Goal: Task Accomplishment & Management: Manage account settings

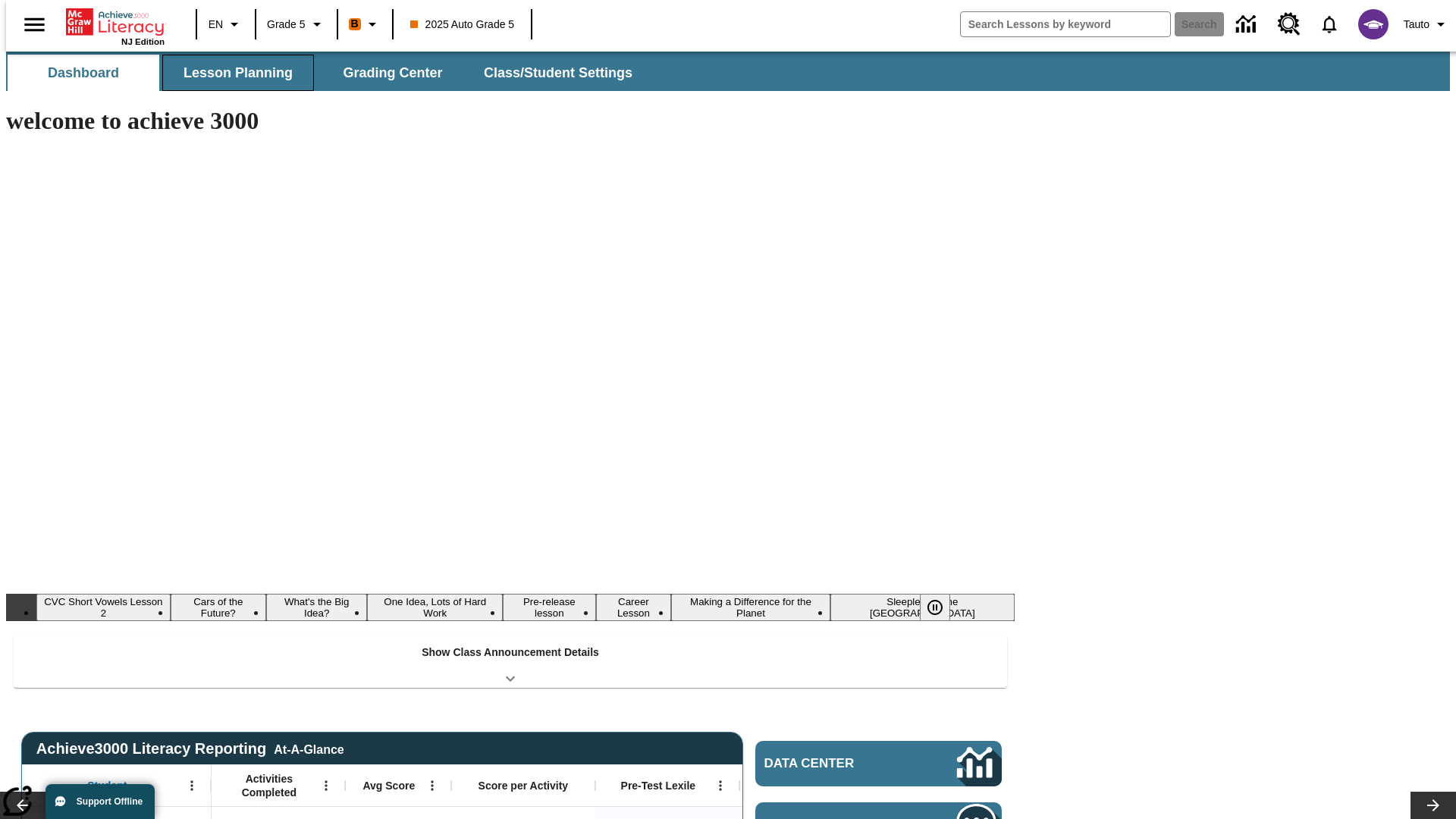
click at [232, 72] on span "Lesson Planning" at bounding box center [238, 73] width 109 height 17
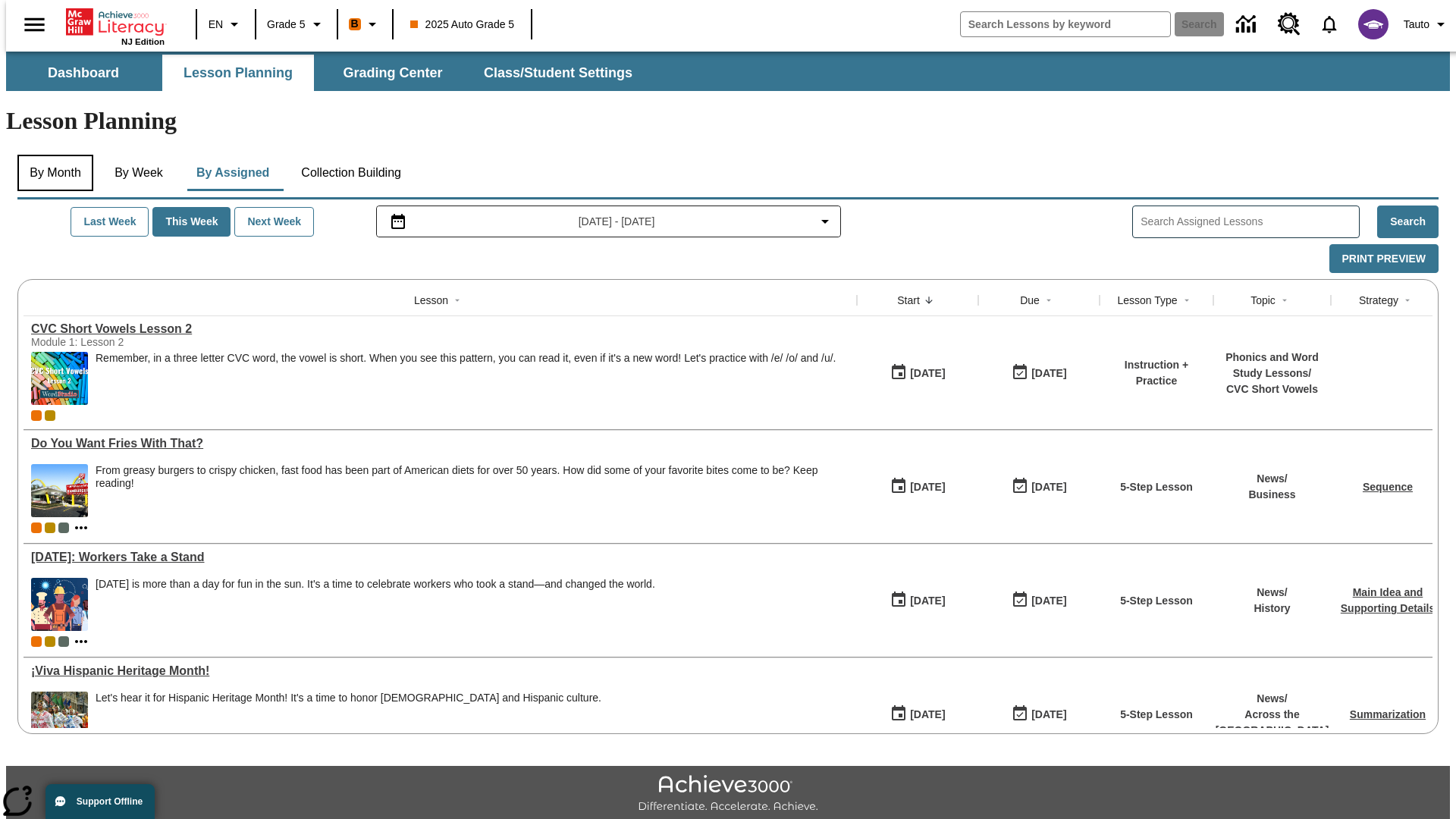
click at [51, 155] on button "By Month" at bounding box center [54, 173] width 76 height 37
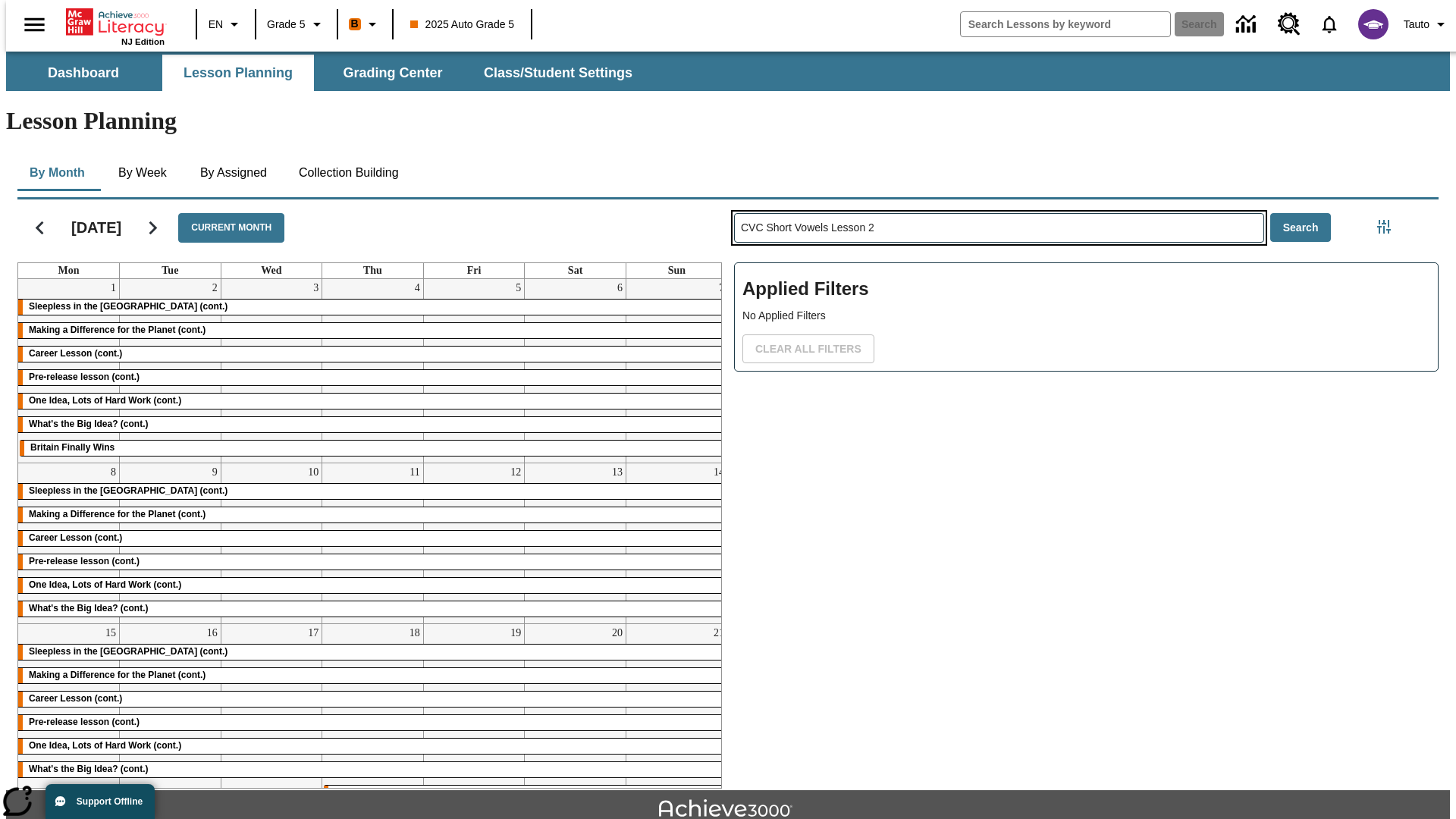
type input "CVC Short Vowels Lesson 2"
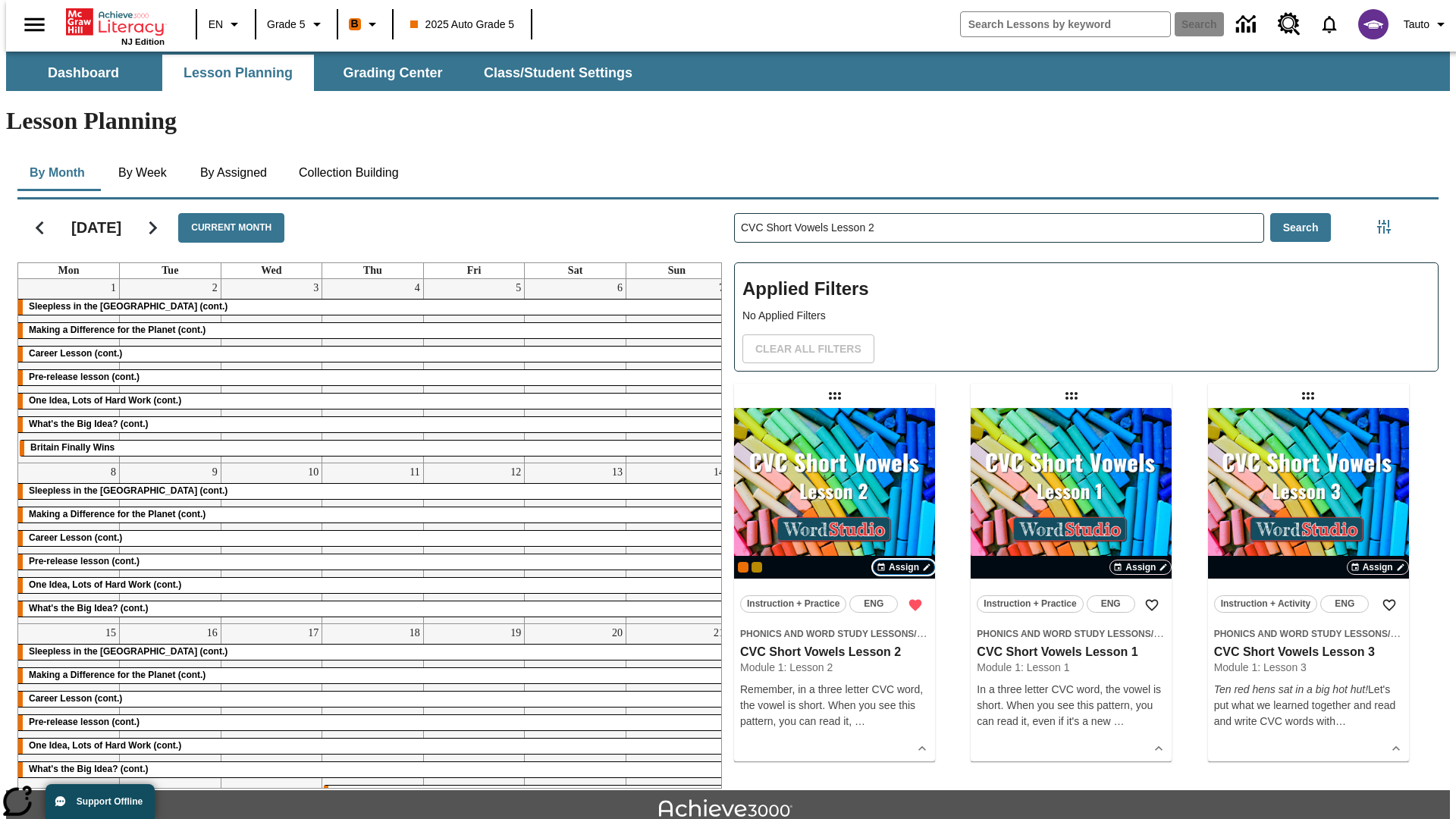
click at [903, 560] on span "Assign" at bounding box center [904, 567] width 31 height 14
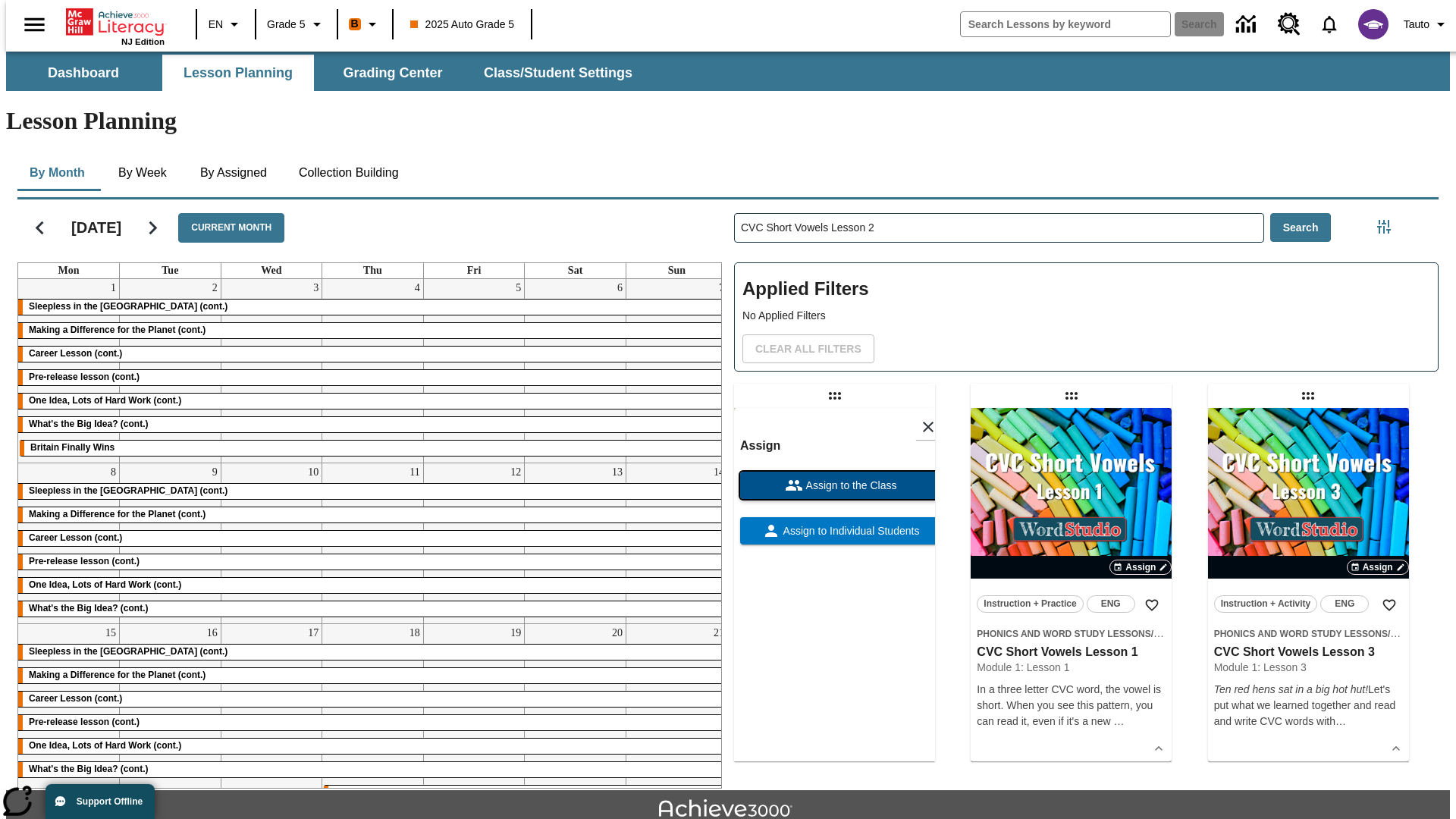
click at [834, 478] on span "Assign to the Class" at bounding box center [850, 485] width 94 height 16
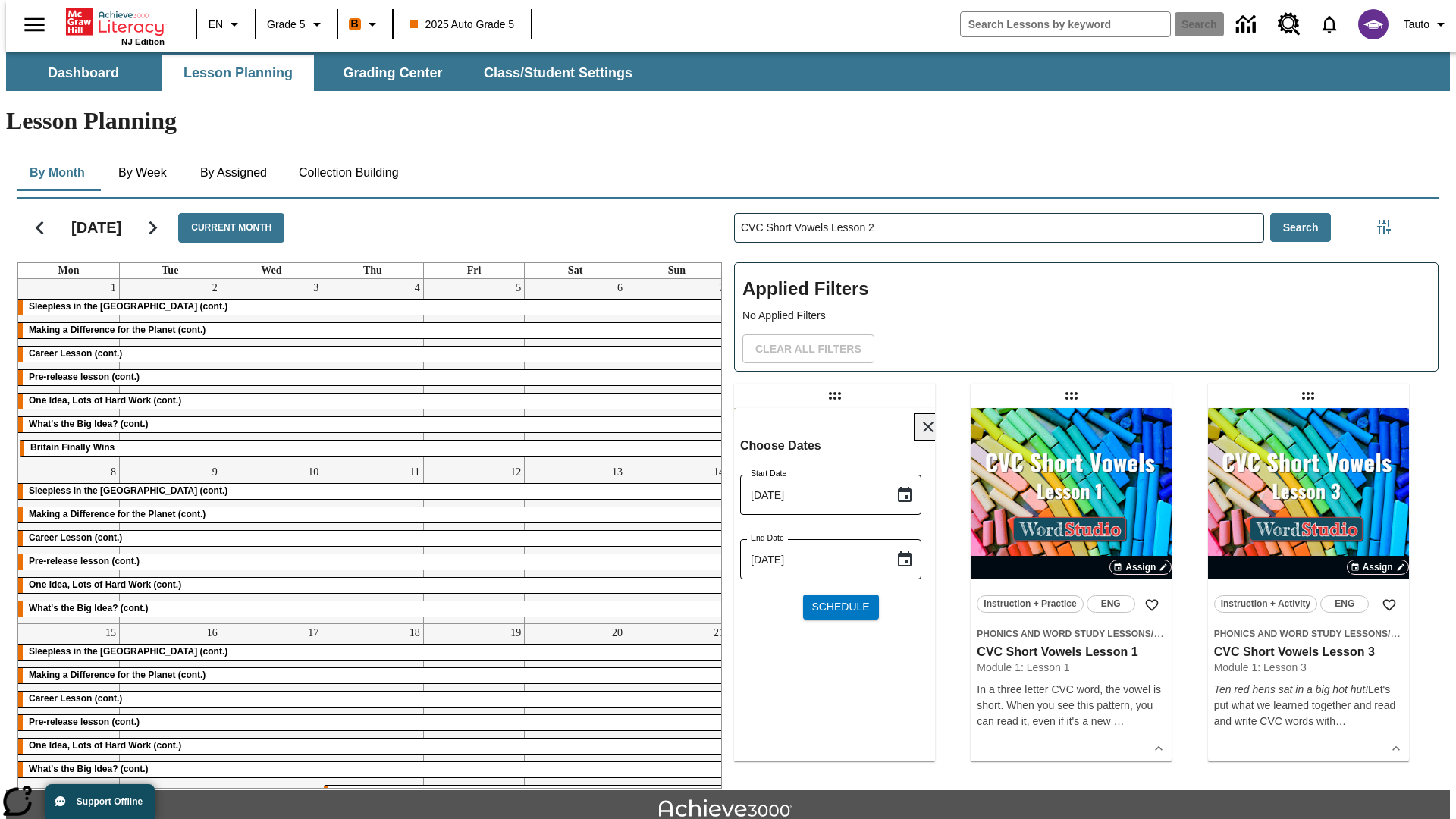
scroll to position [16, 0]
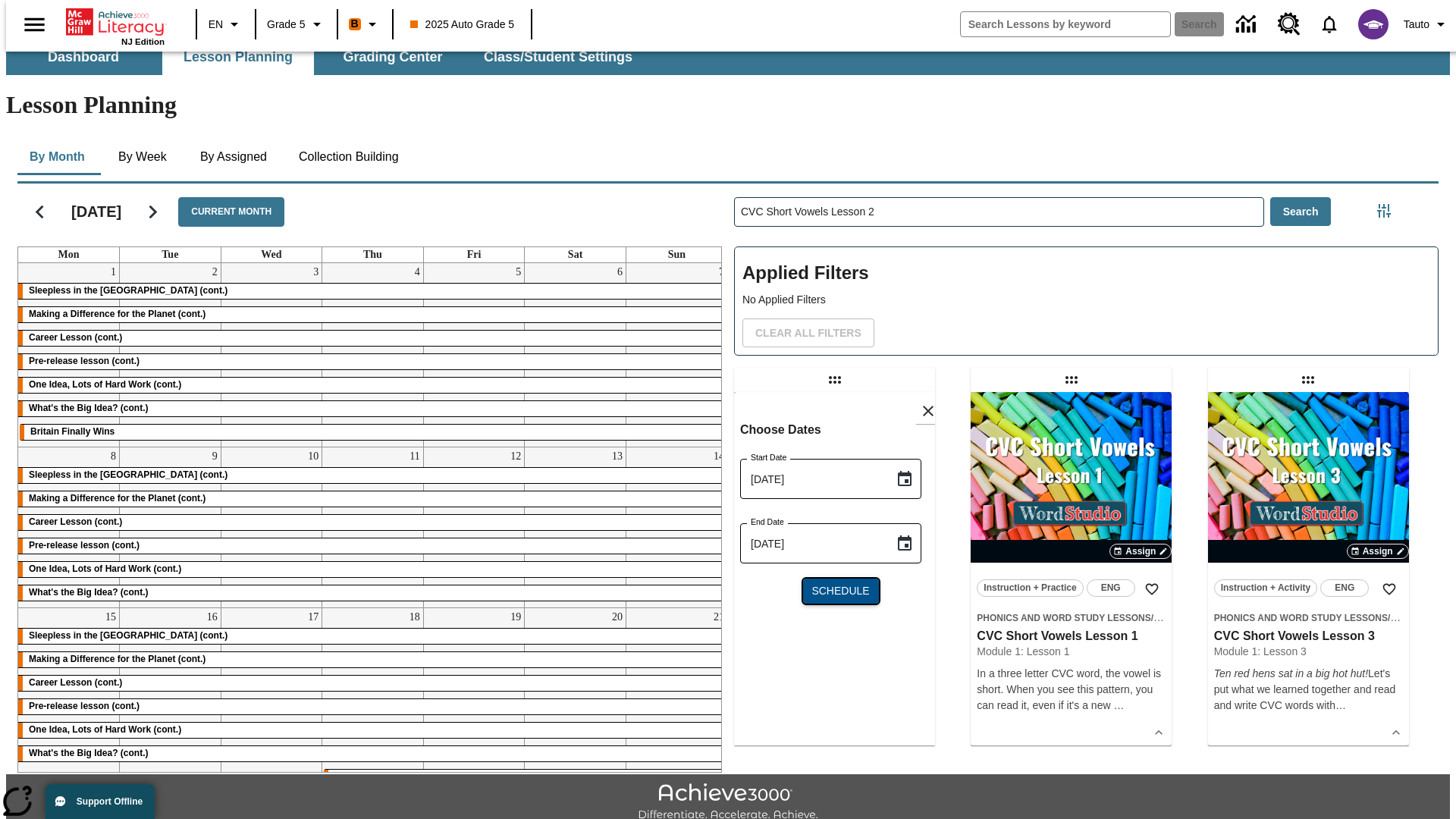
click at [834, 583] on span "Schedule" at bounding box center [840, 591] width 58 height 16
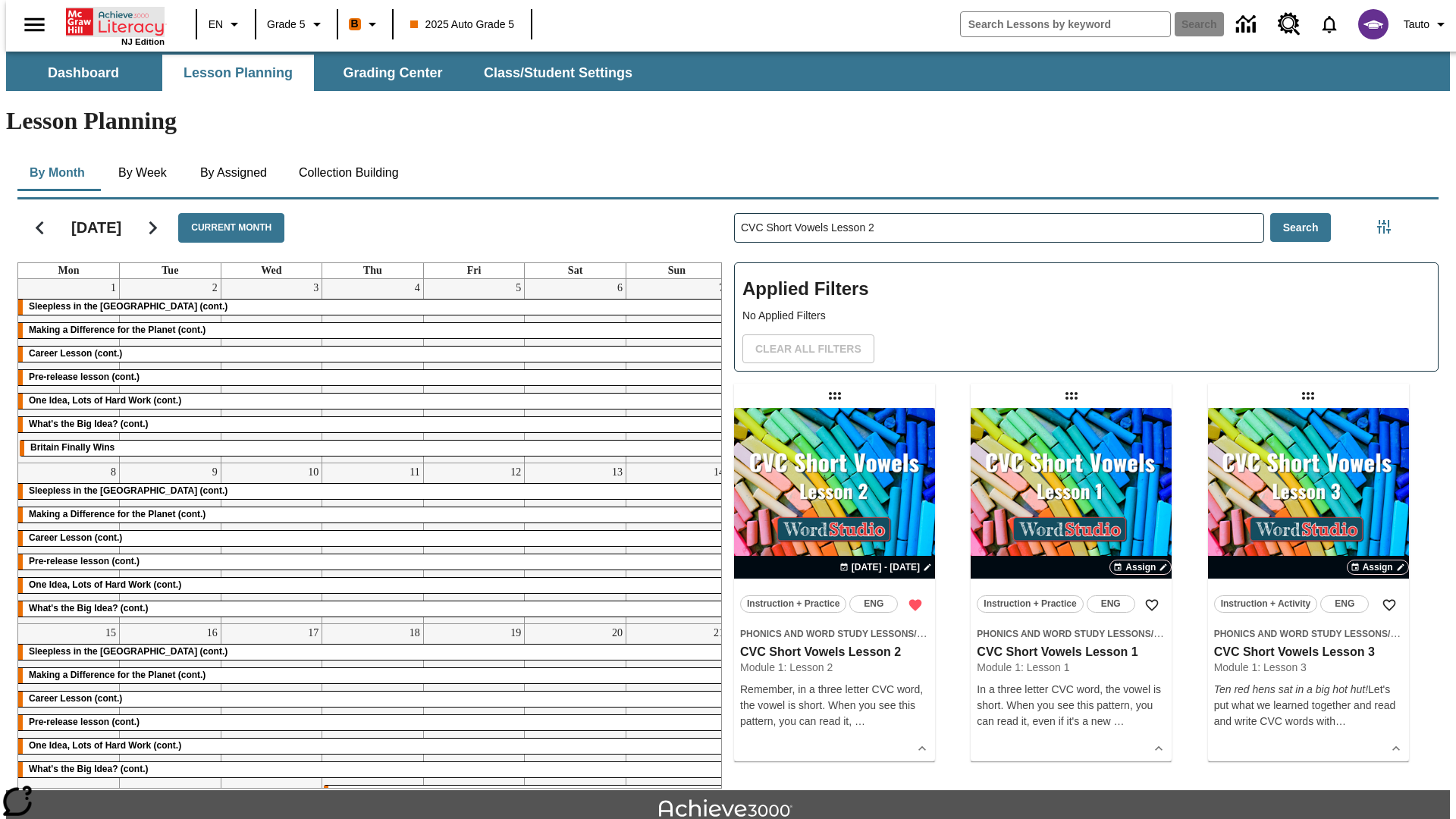
click at [109, 20] on icon "Home" at bounding box center [116, 22] width 100 height 31
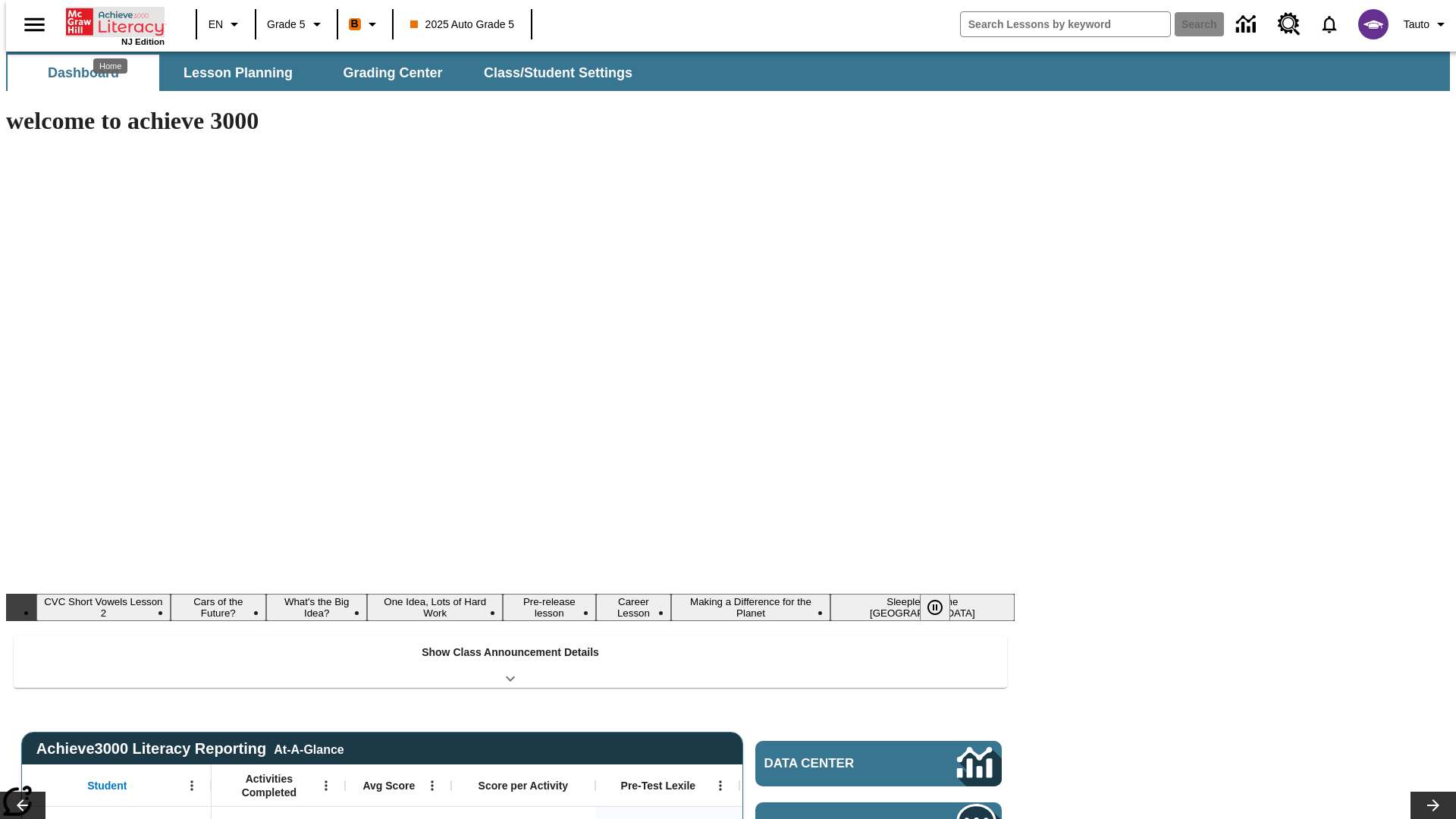
type input "-1"
click at [232, 72] on span "Lesson Planning" at bounding box center [238, 73] width 109 height 17
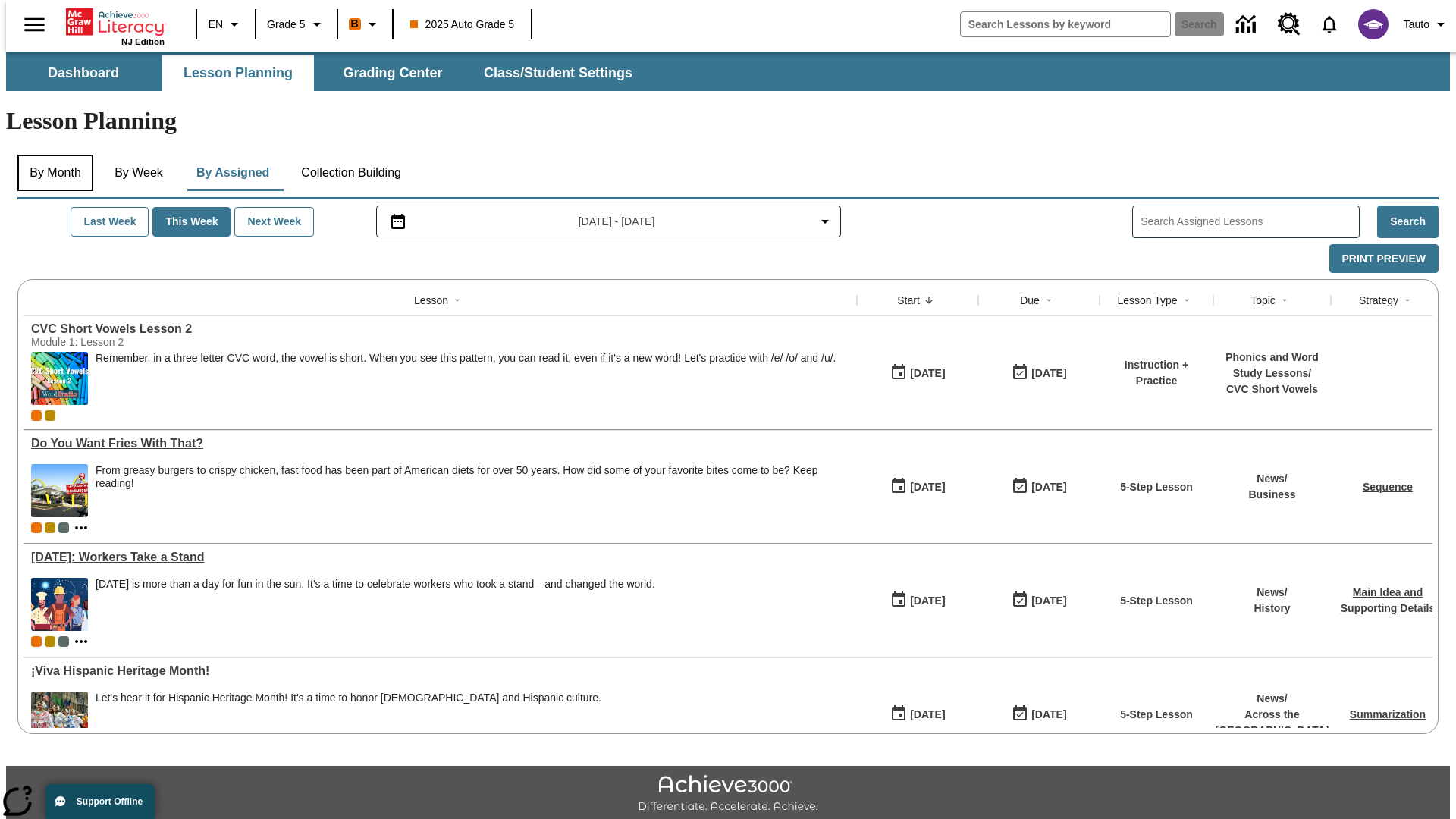
click at [51, 155] on button "By Month" at bounding box center [54, 173] width 76 height 37
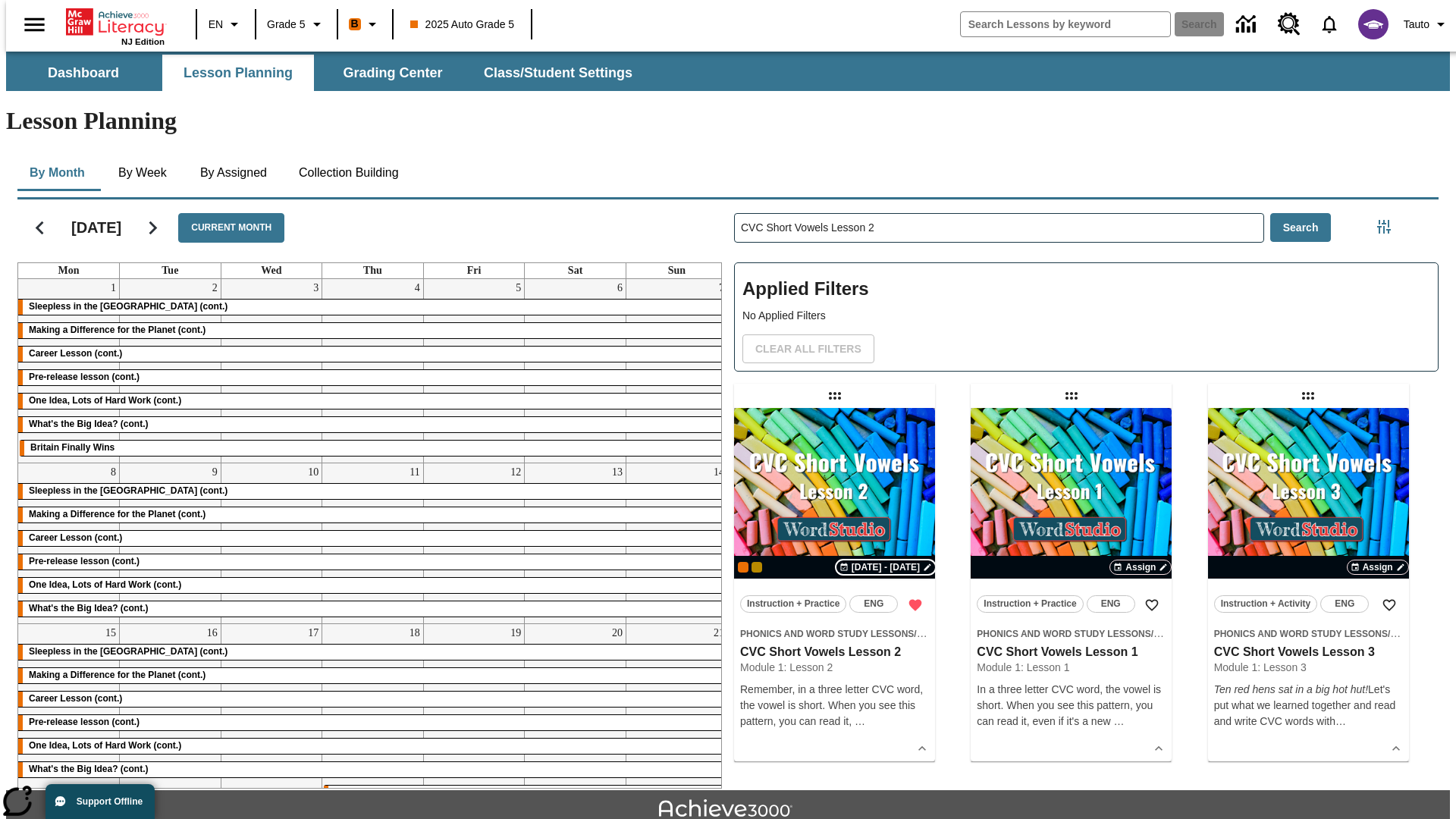
click at [886, 560] on span "[DATE] - [DATE]" at bounding box center [886, 567] width 68 height 14
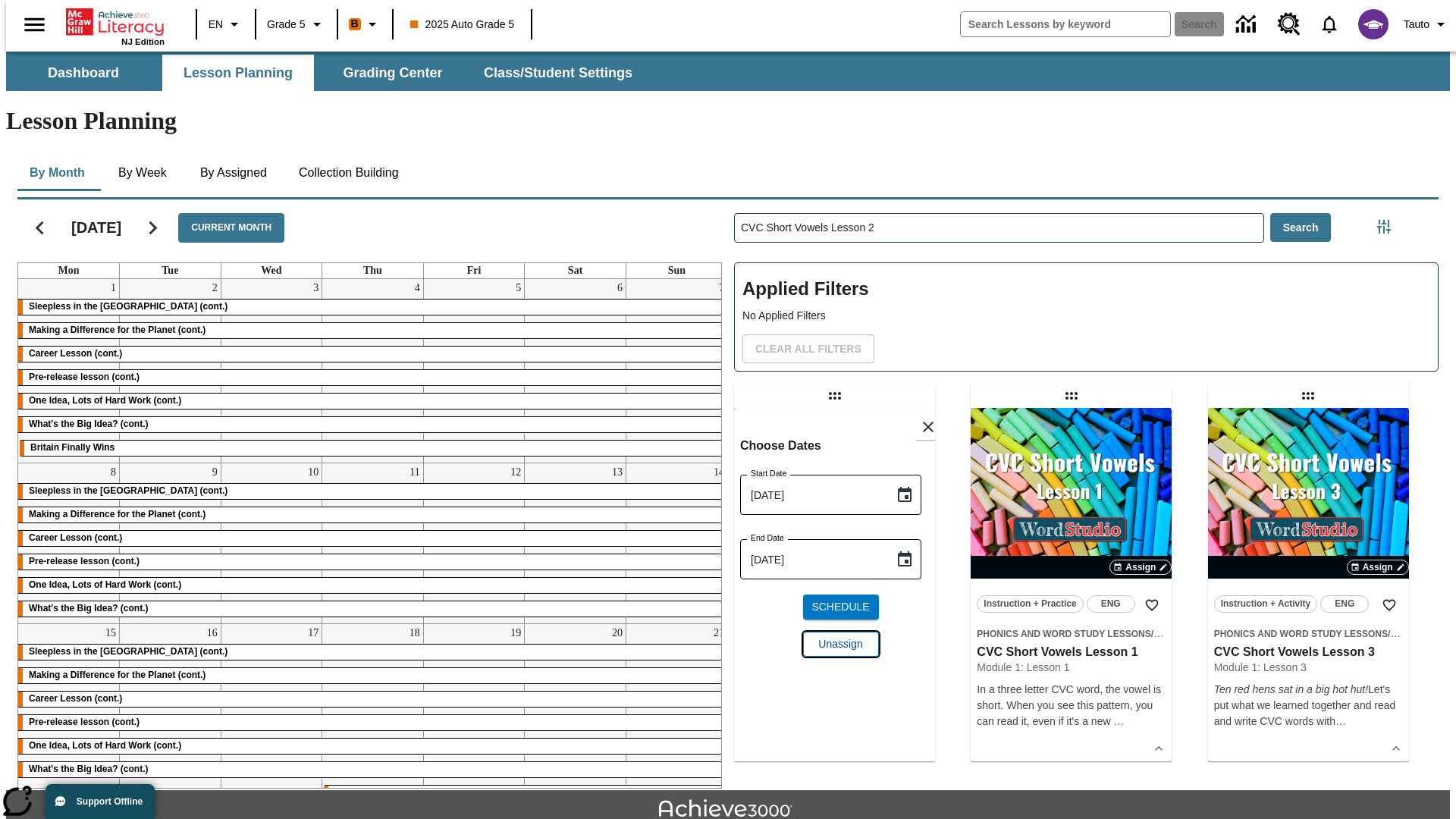
click at [834, 636] on span "Unassign" at bounding box center [840, 644] width 44 height 16
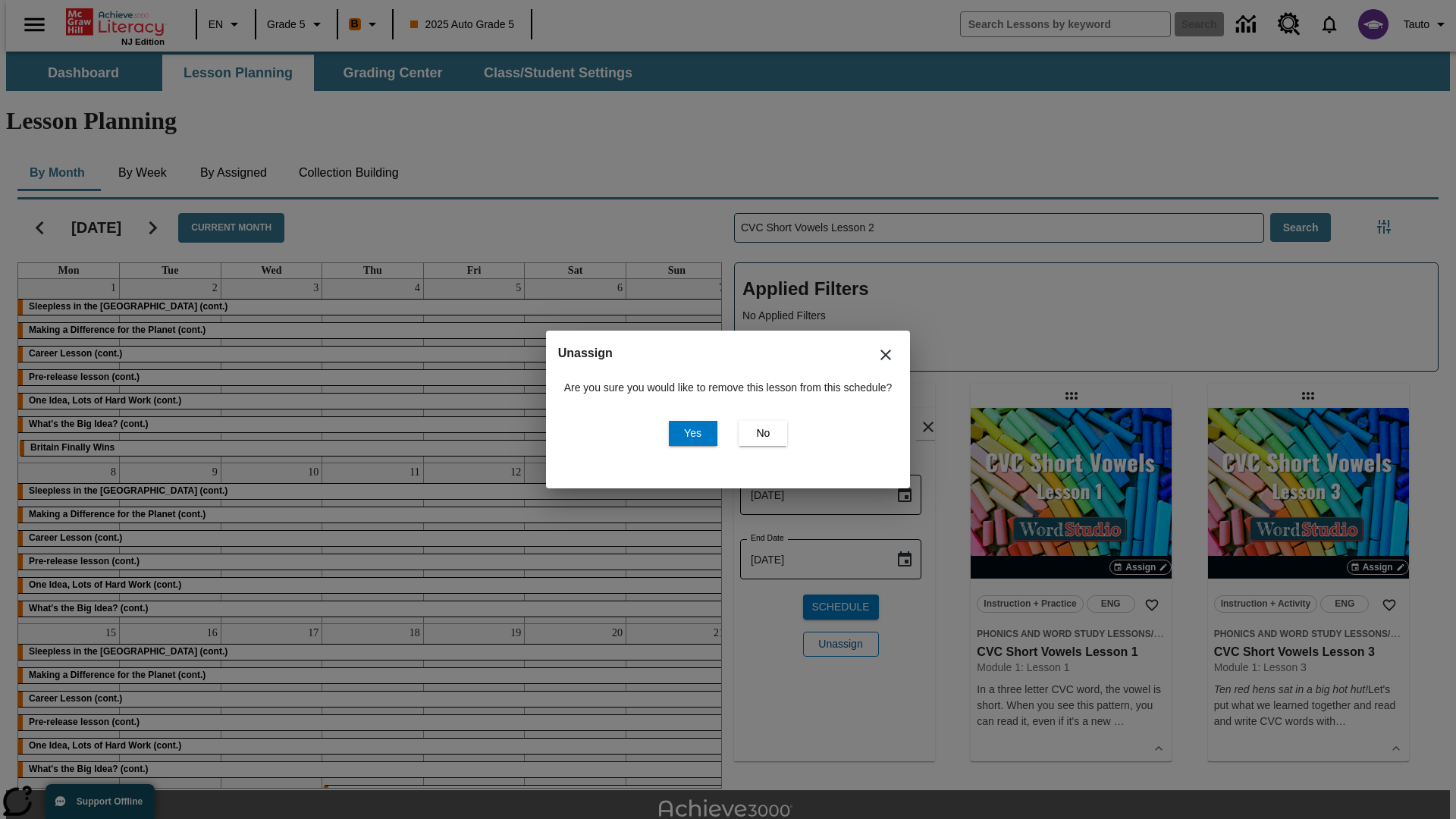
scroll to position [33, 0]
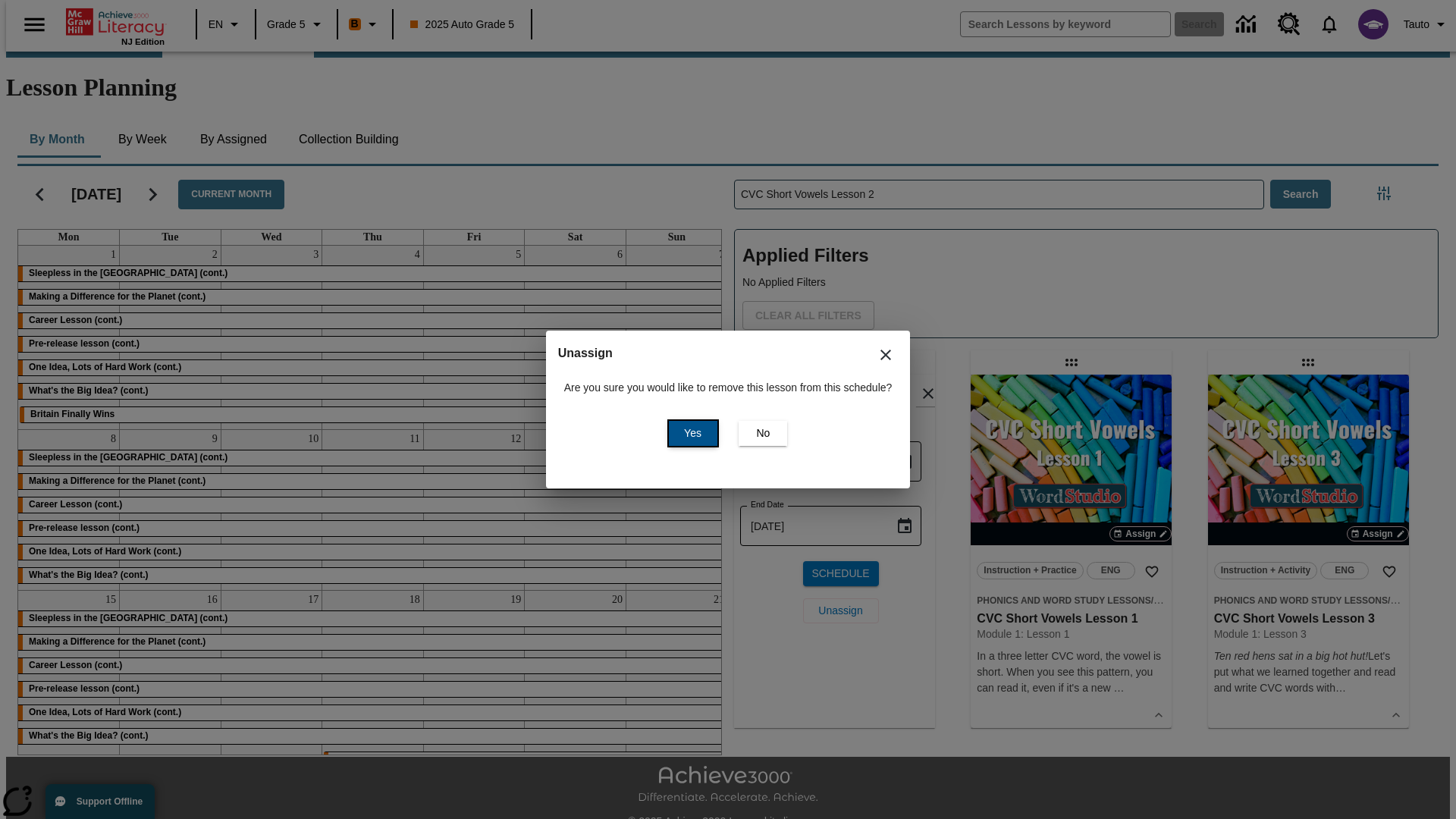
click at [690, 432] on span "Yes" at bounding box center [692, 433] width 17 height 16
